Goal: Obtain resource: Obtain resource

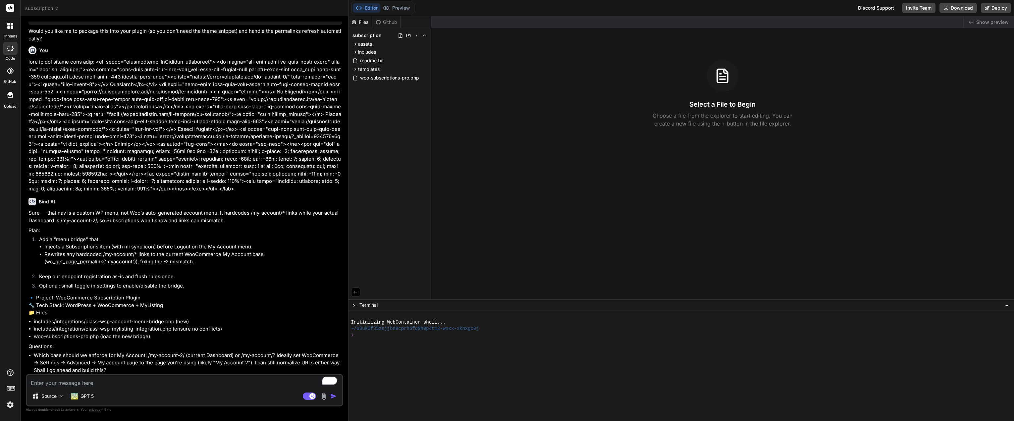
scroll to position [1329, 0]
type textarea "y"
type textarea "x"
type textarea "ye"
type textarea "x"
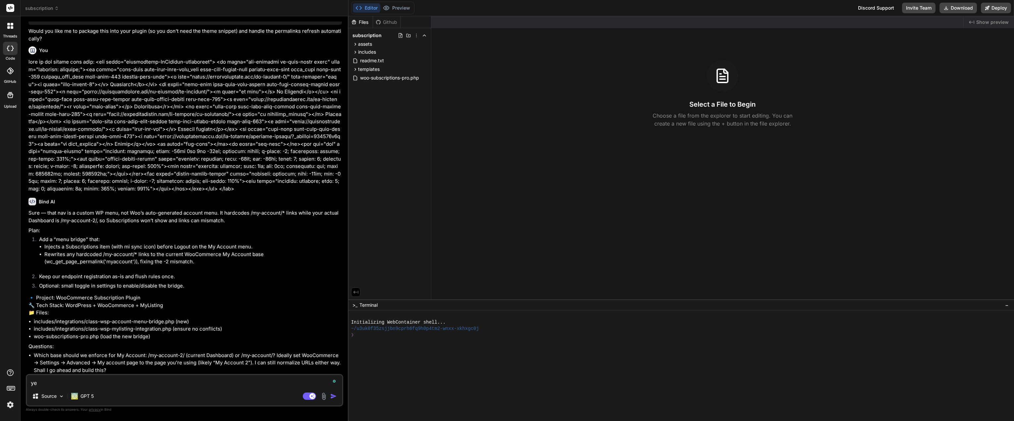
type textarea "yes"
type textarea "x"
drag, startPoint x: 233, startPoint y: 356, endPoint x: 116, endPoint y: 355, distance: 116.6
click at [116, 355] on li "Which base should we enforce for My Account: /my-account-2/ (current Dashboard)…" at bounding box center [188, 363] width 308 height 23
copy li "My Account: /my-account-2/ (current Dashboard)"
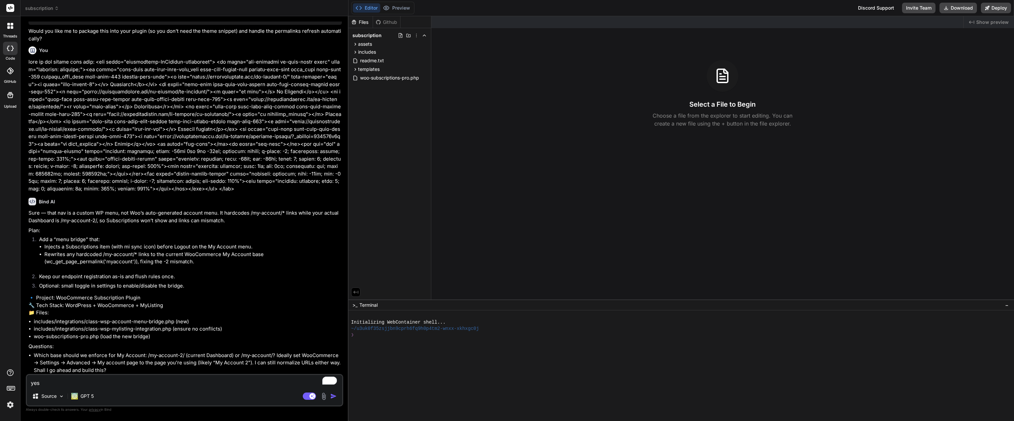
click at [130, 387] on textarea "yes" at bounding box center [184, 381] width 315 height 12
type textarea "yes,"
type textarea "x"
type textarea "yes,"
type textarea "x"
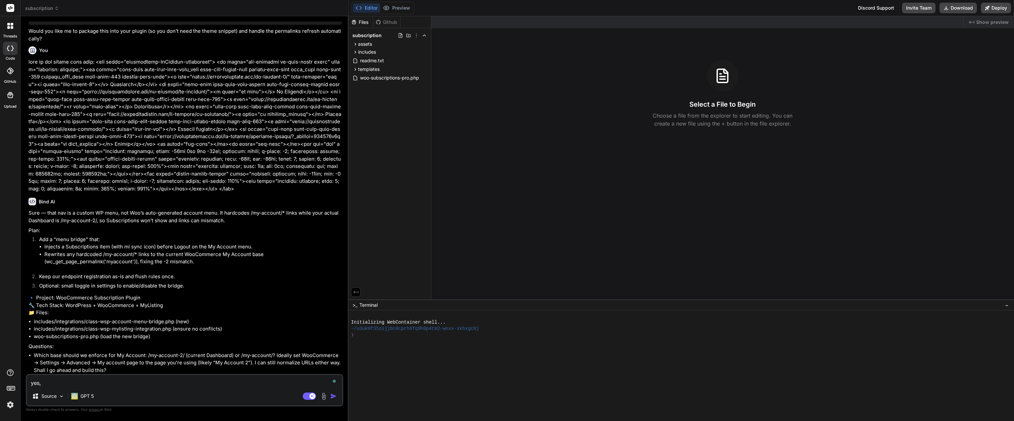
paste textarea "My Account: /my-account-2/ (current Dashboard)"
type textarea "yes, My Account: /my-account-2/ (current Dashboard)"
type textarea "x"
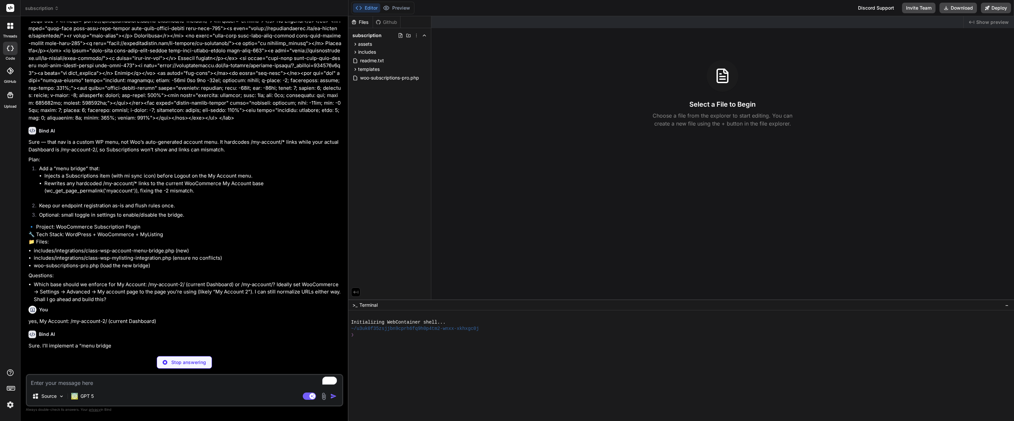
scroll to position [1398, 0]
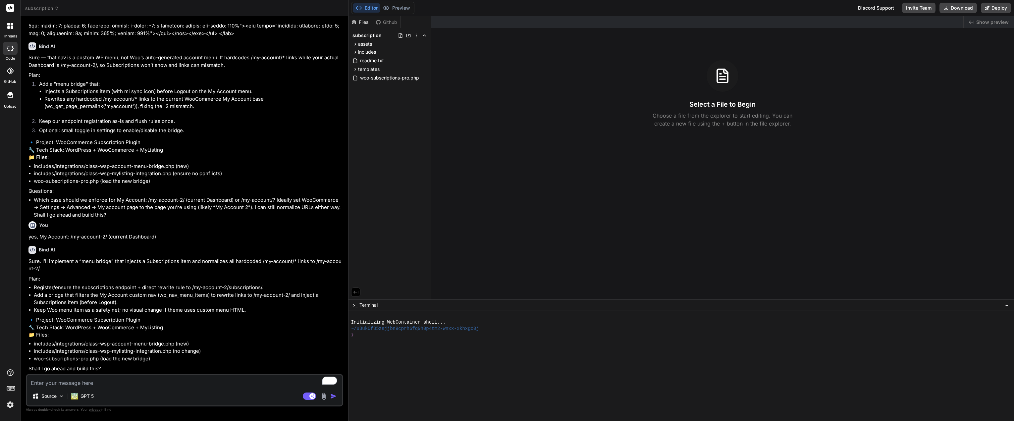
type textarea "x"
click at [115, 380] on textarea "To enrich screen reader interactions, please activate Accessibility in Grammarl…" at bounding box center [184, 381] width 315 height 12
type textarea "y"
type textarea "x"
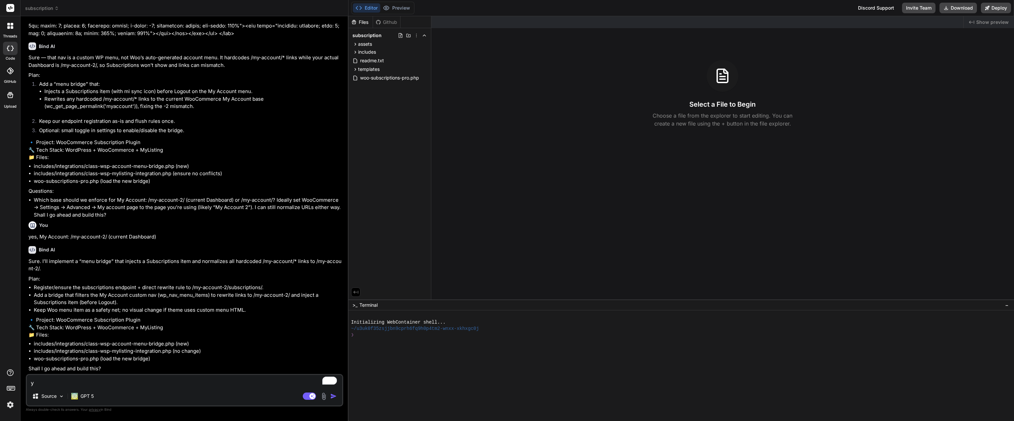
type textarea "ye"
type textarea "x"
type textarea "yes"
type textarea "x"
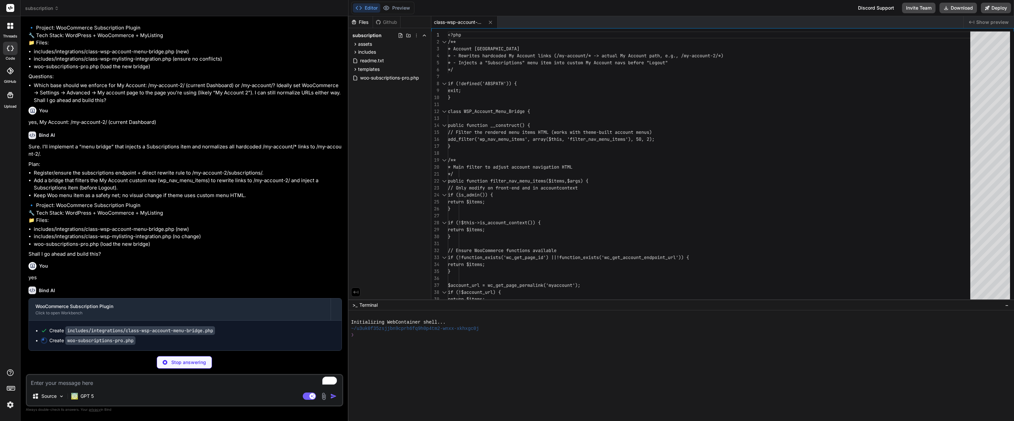
scroll to position [1614, 0]
type textarea "x"
type textarea "admin_url('admin.php?page=wsp-settings'), admin_url('admin.php?page=wsp-custome…"
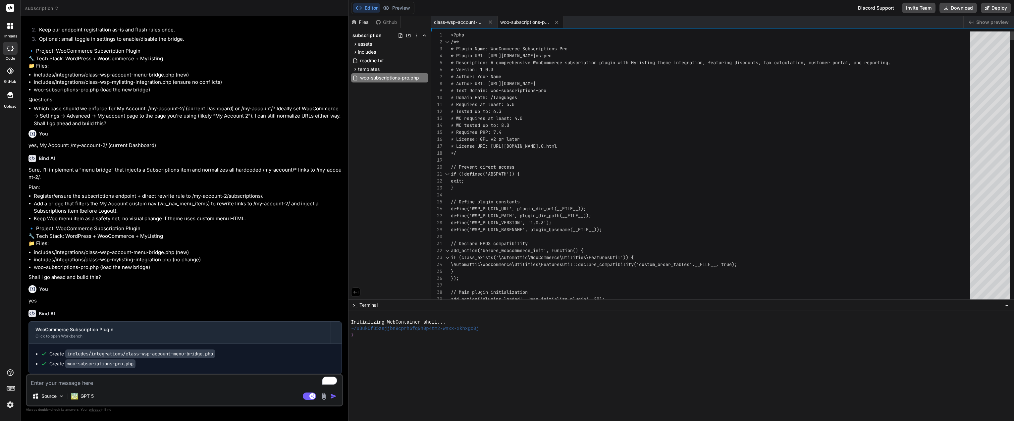
scroll to position [1591, 0]
drag, startPoint x: 301, startPoint y: 48, endPoint x: 323, endPoint y: 47, distance: 22.2
click at [300, 48] on p "🔹 Project: WooCommerce Subscription Plugin 🔧 Tech Stack: WordPress + WooCommerc…" at bounding box center [184, 58] width 313 height 23
click at [966, 12] on button "Download" at bounding box center [957, 8] width 37 height 11
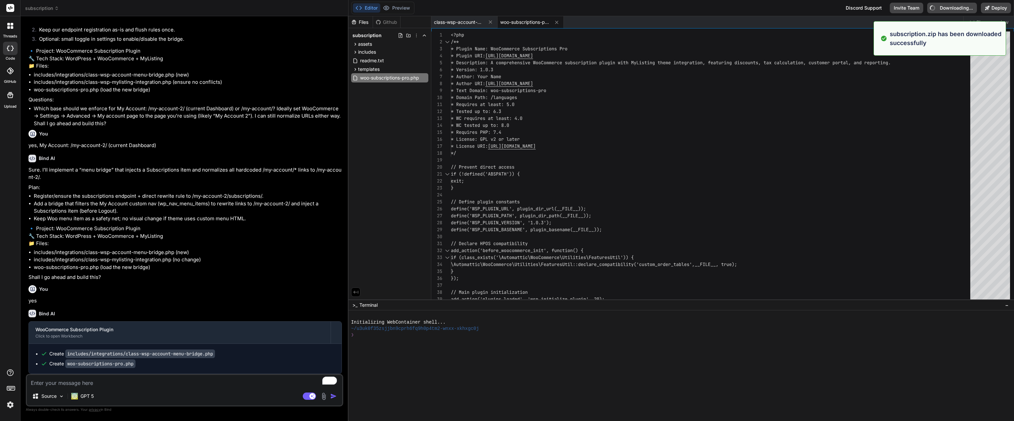
type textarea "x"
